Goal: Transaction & Acquisition: Download file/media

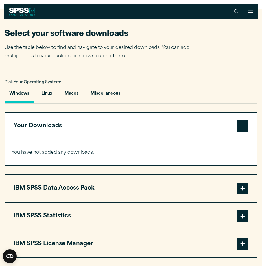
scroll to position [319, 0]
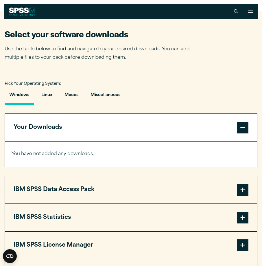
click at [16, 95] on button "Windows" at bounding box center [19, 96] width 29 height 17
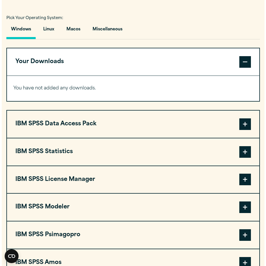
scroll to position [405, 0]
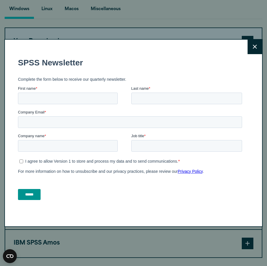
click at [248, 46] on button "Close" at bounding box center [254, 47] width 14 height 14
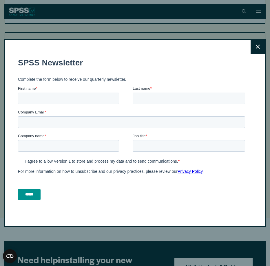
scroll to position [463, 0]
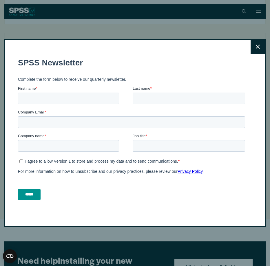
click at [256, 45] on icon at bounding box center [258, 47] width 4 height 4
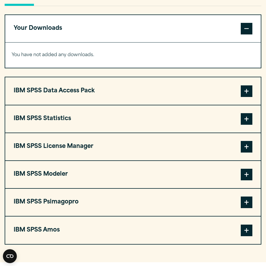
scroll to position [428, 0]
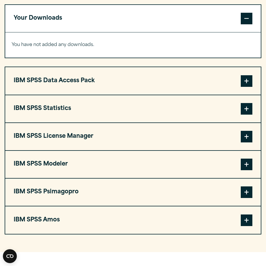
click at [248, 111] on span at bounding box center [246, 109] width 12 height 12
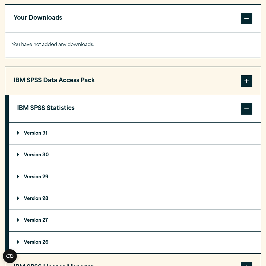
click at [18, 158] on p "Version 30" at bounding box center [33, 155] width 32 height 5
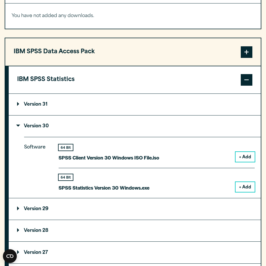
scroll to position [486, 0]
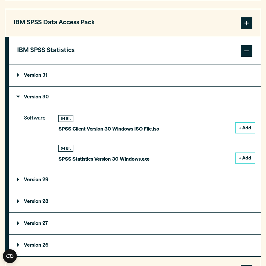
click at [244, 160] on button "+ Add" at bounding box center [244, 158] width 19 height 10
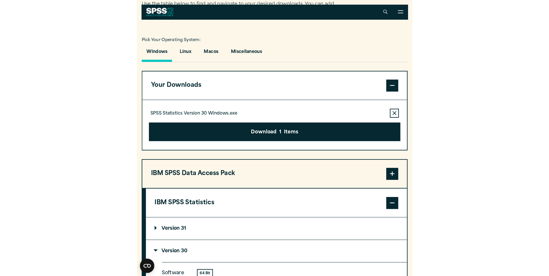
scroll to position [335, 0]
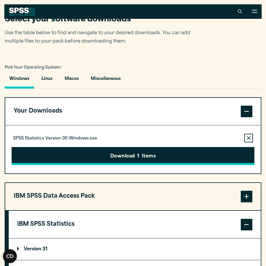
click at [131, 157] on button "Download 1 Items" at bounding box center [133, 156] width 242 height 18
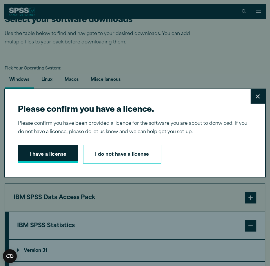
click at [45, 156] on button "I have a license" at bounding box center [48, 154] width 60 height 18
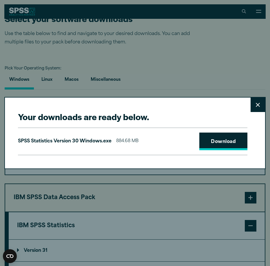
click at [222, 144] on link "Download" at bounding box center [223, 142] width 48 height 18
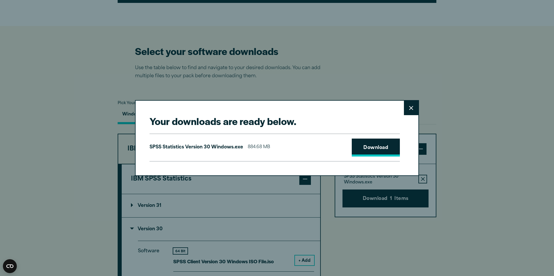
click at [262, 147] on link "Download" at bounding box center [376, 148] width 48 height 18
click at [262, 107] on icon at bounding box center [411, 108] width 4 height 4
